Goal: Information Seeking & Learning: Learn about a topic

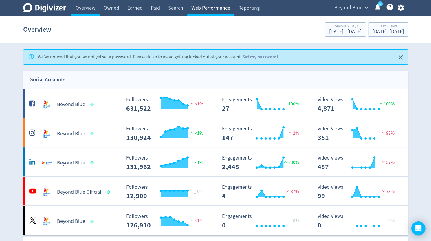
click at [218, 10] on link "Web Performance" at bounding box center [210, 8] width 47 height 16
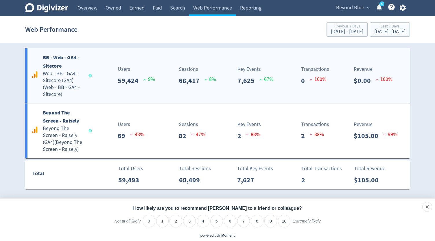
click at [56, 65] on b "BB - Web - GA4 - Sitecore" at bounding box center [61, 61] width 37 height 15
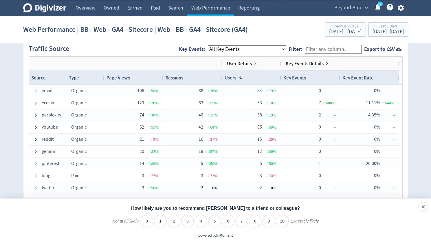
scroll to position [146, 0]
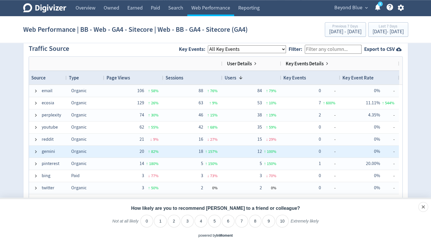
click at [38, 146] on span "gemini" at bounding box center [48, 151] width 28 height 11
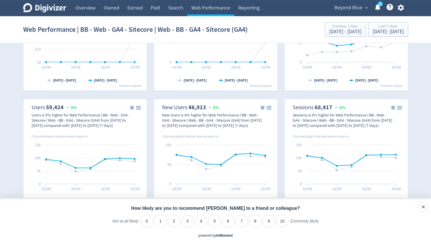
scroll to position [0, 0]
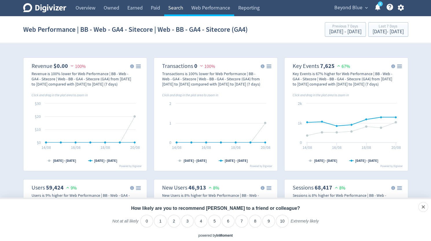
click at [178, 6] on link "Search" at bounding box center [175, 8] width 23 height 16
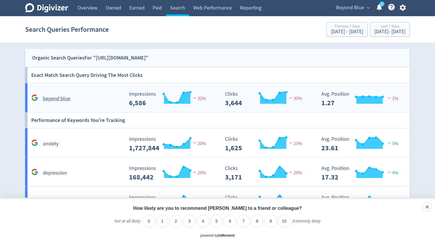
click at [54, 97] on h5 "beyond blue" at bounding box center [56, 98] width 27 height 7
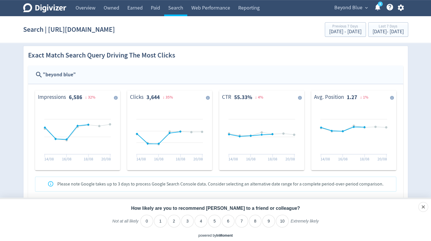
scroll to position [196, 0]
